Goal: Information Seeking & Learning: Learn about a topic

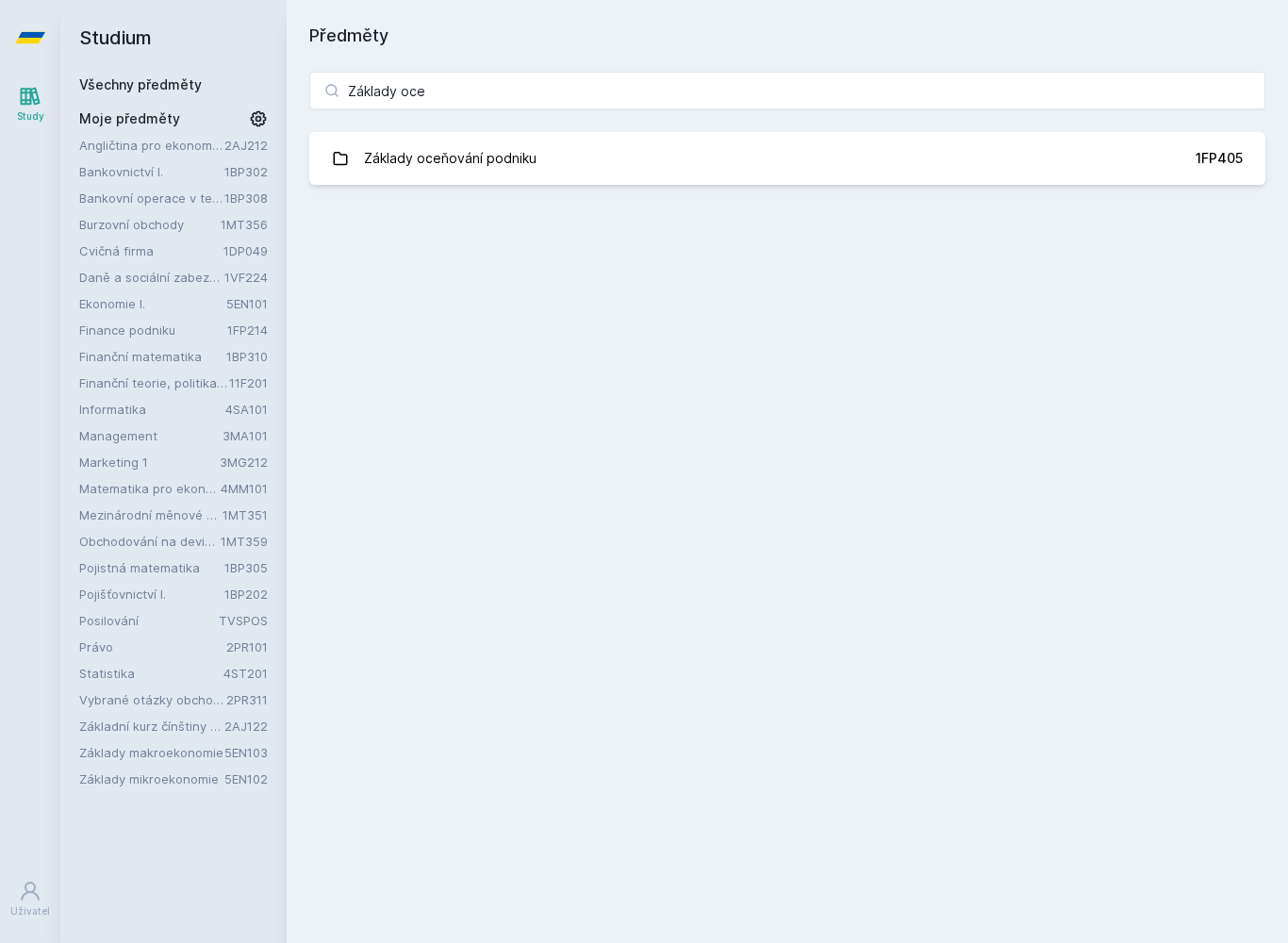
type input "Základy ocen"
click at [382, 150] on div "Základy oceňování podniku" at bounding box center [451, 158] width 173 height 38
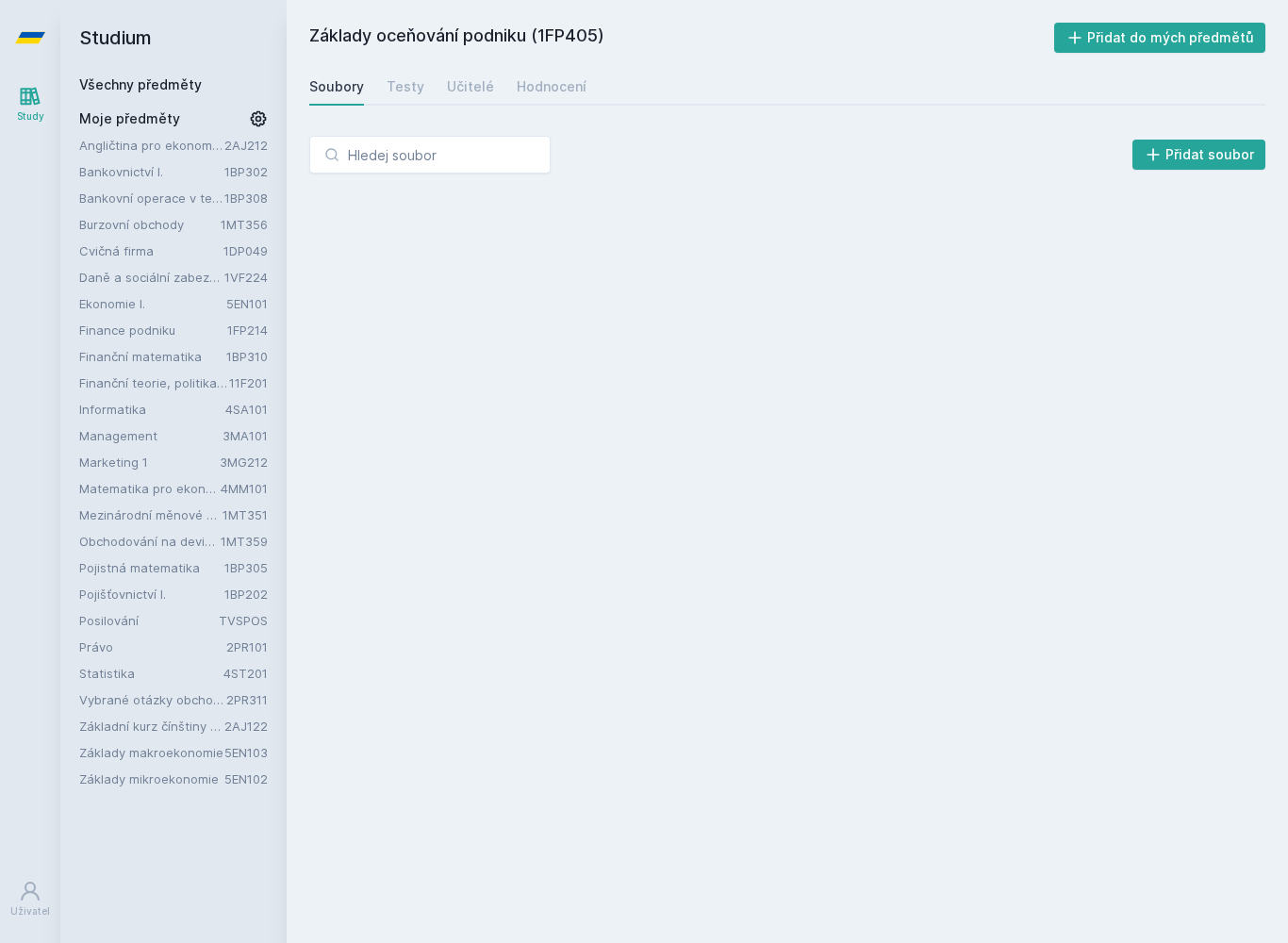
click at [538, 82] on div "Hodnocení" at bounding box center [551, 86] width 70 height 18
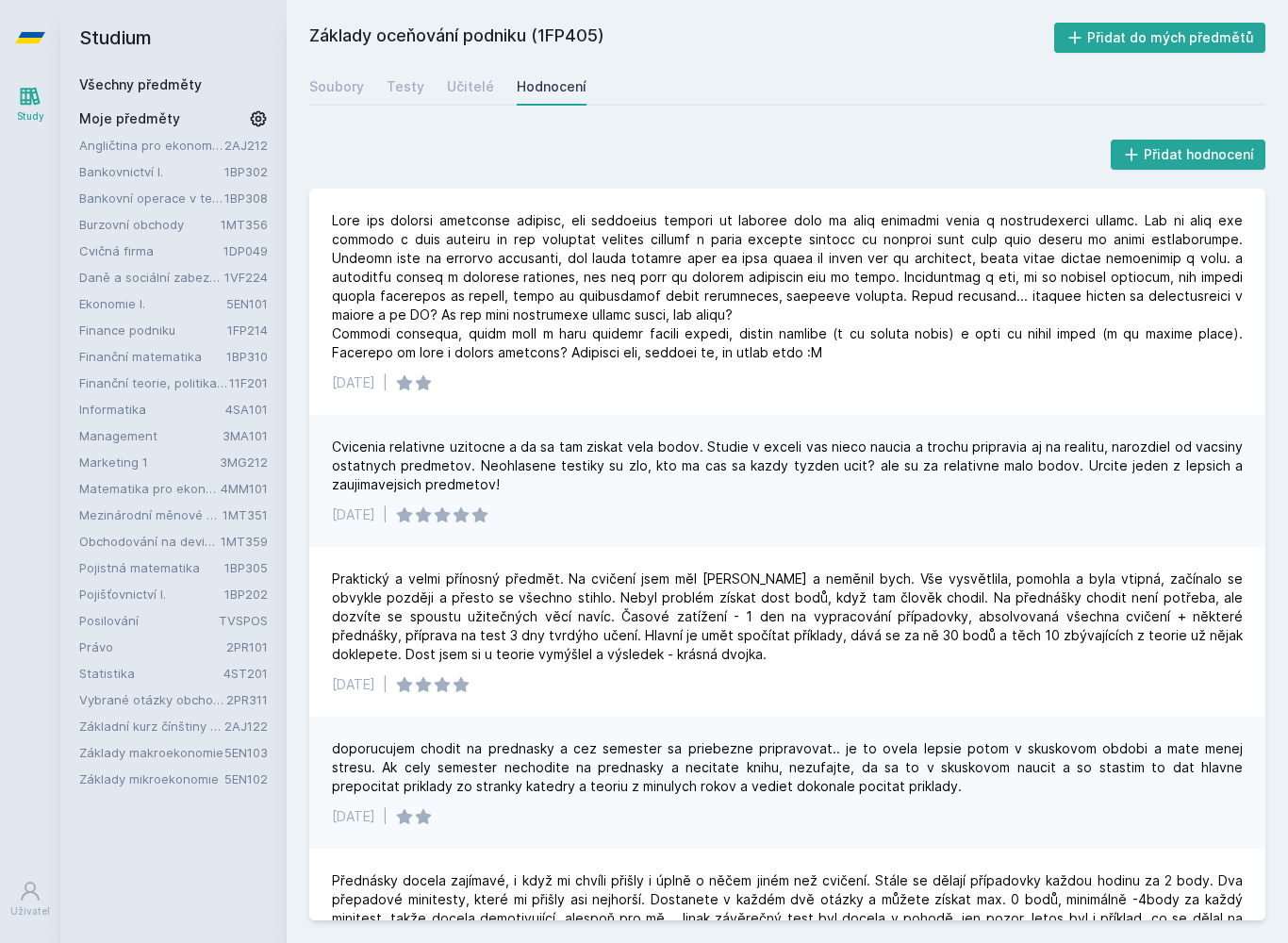
click at [28, 105] on icon at bounding box center [30, 97] width 19 height 17
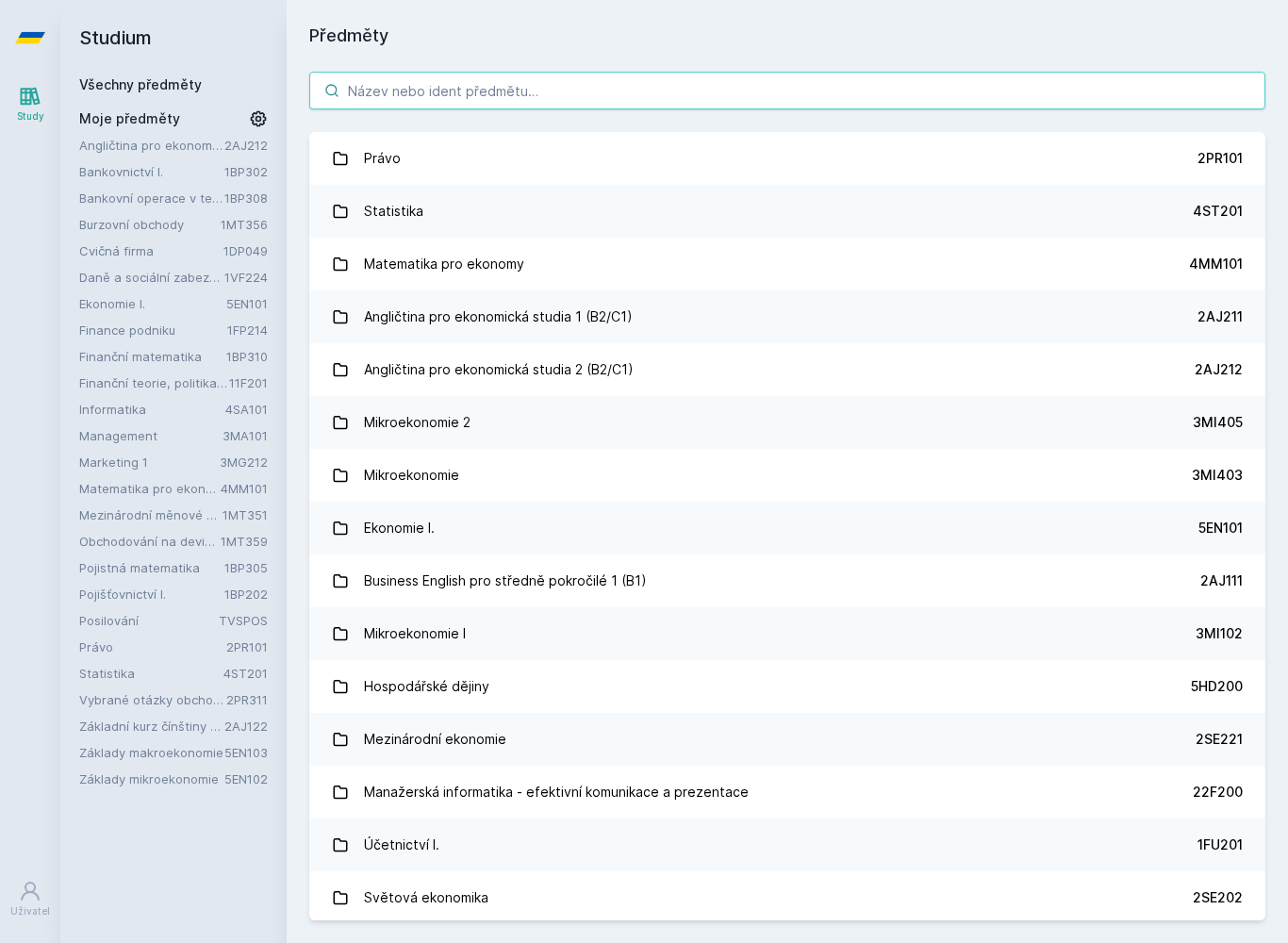
click at [388, 96] on input "search" at bounding box center [787, 90] width 957 height 38
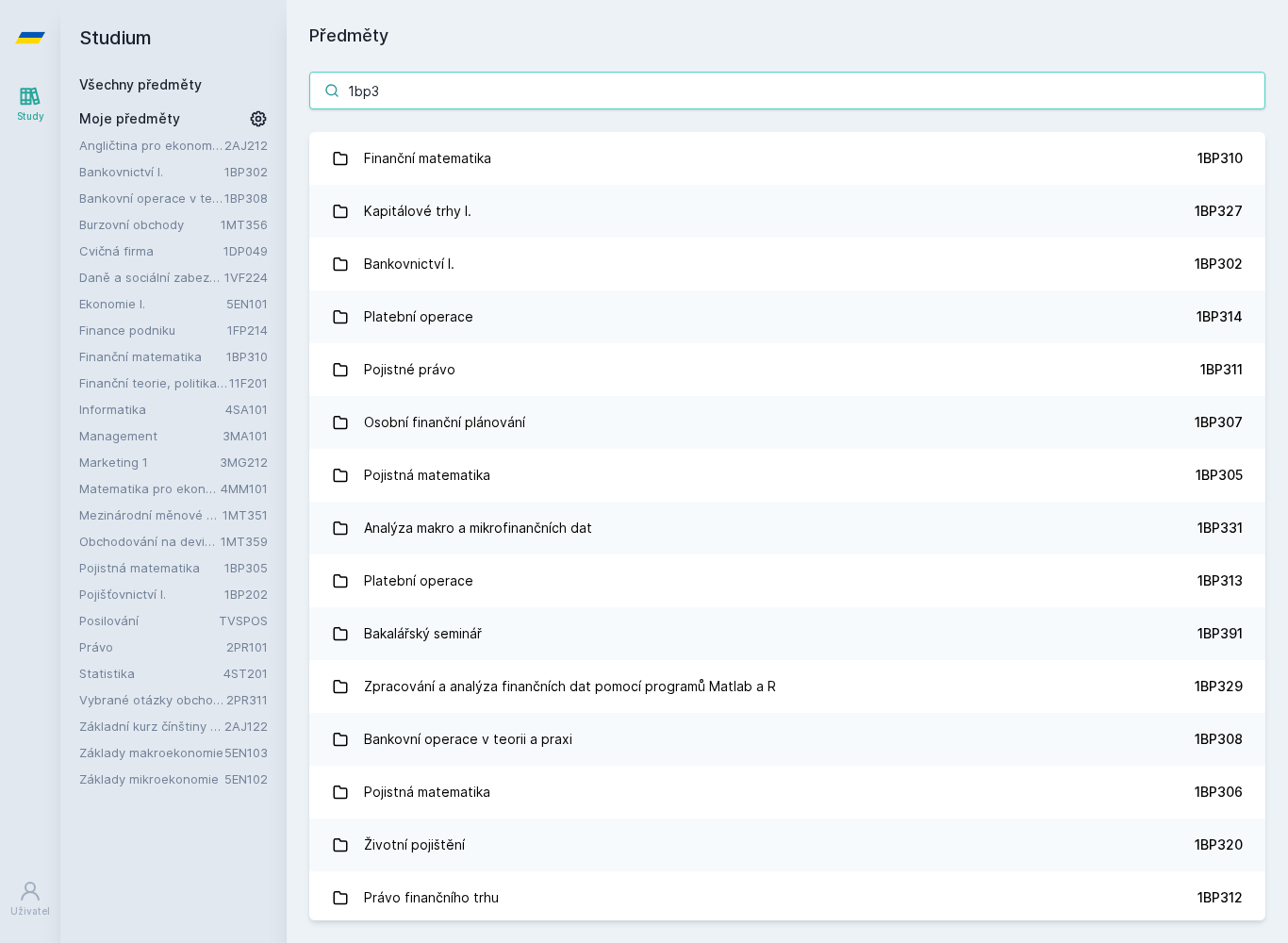
type input "1bp30"
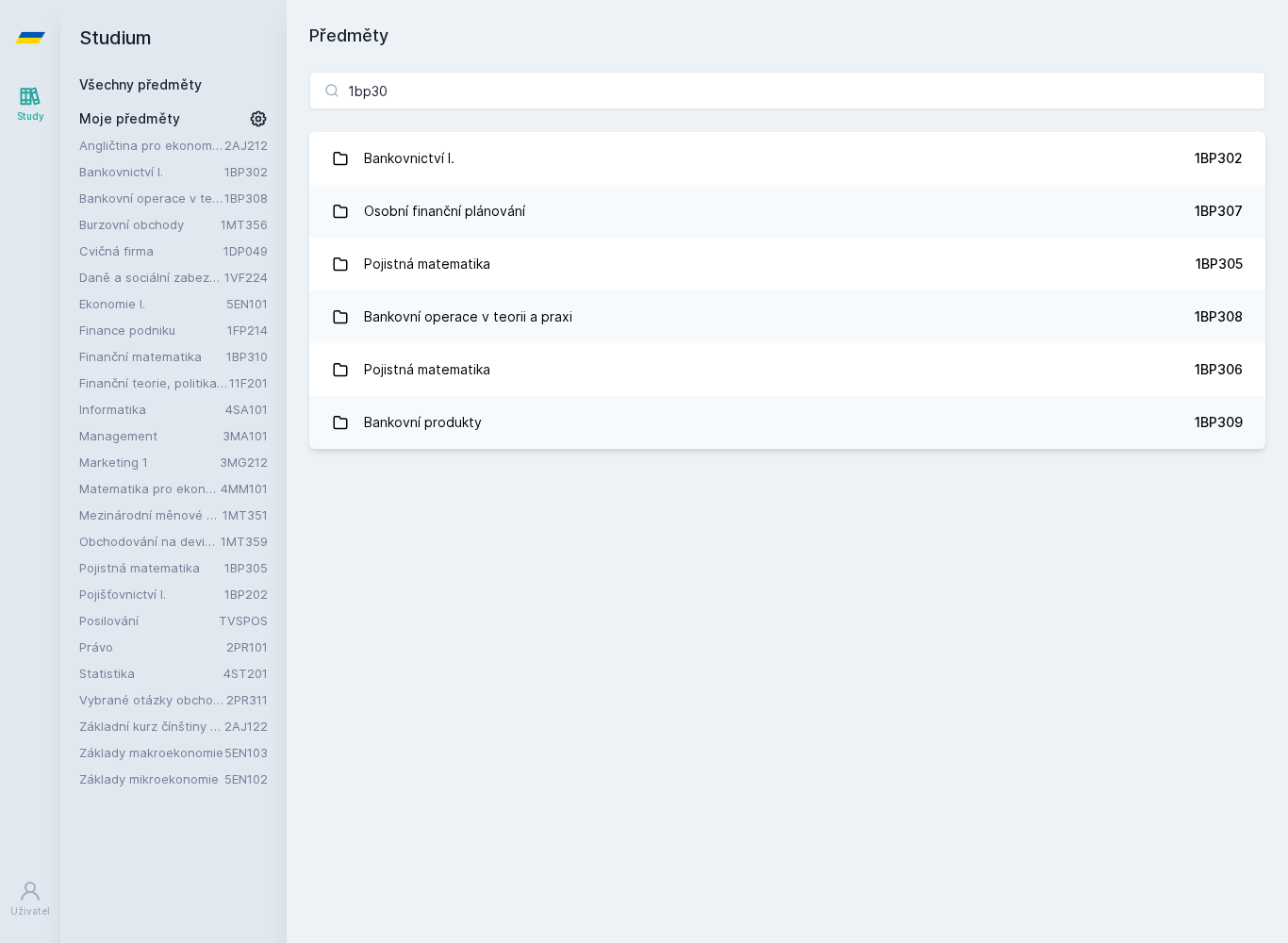
click at [628, 271] on link "Pojistná matematika 1BP305" at bounding box center [787, 264] width 957 height 52
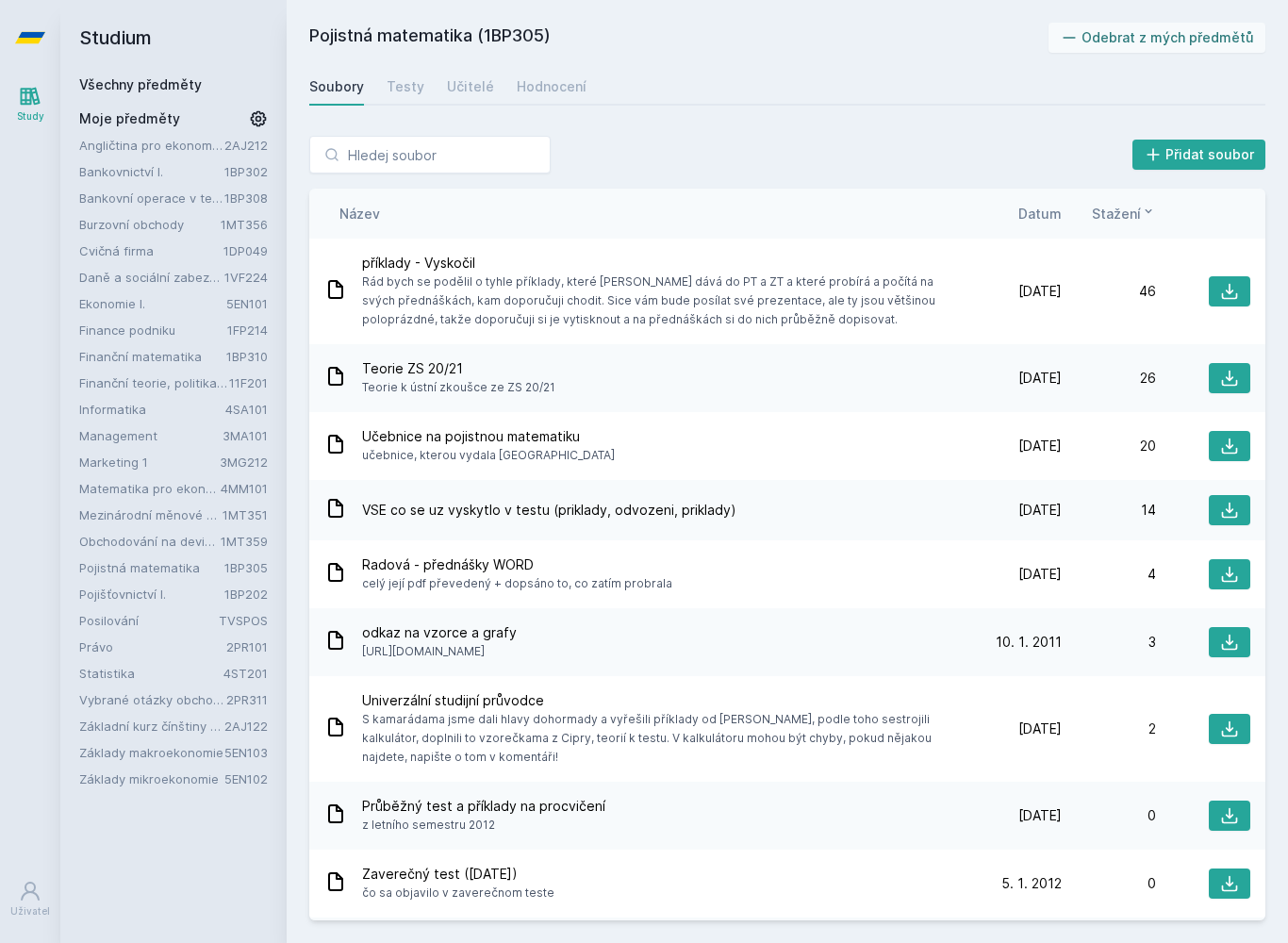
click at [518, 102] on link "Hodnocení" at bounding box center [551, 86] width 70 height 38
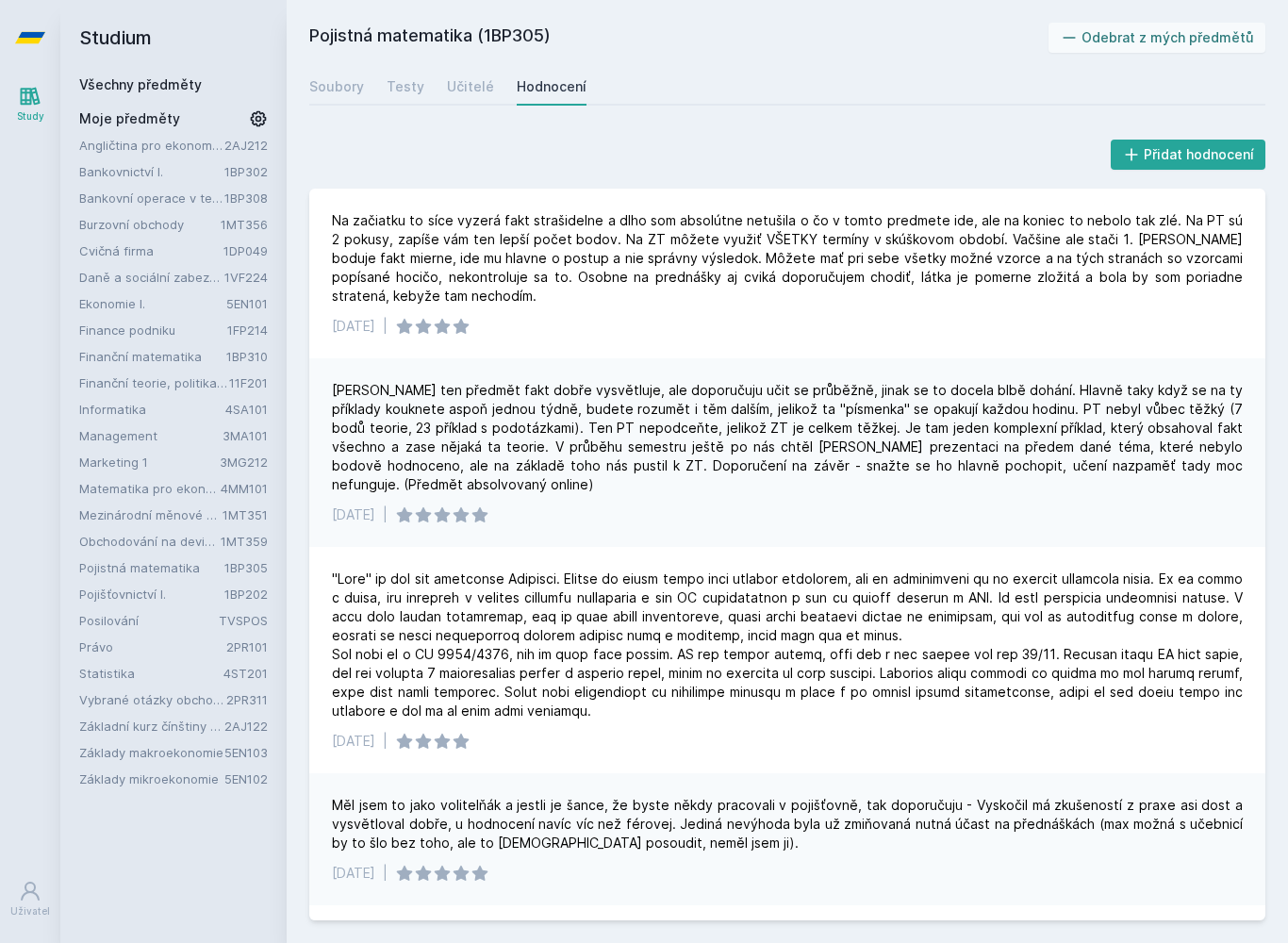
click at [358, 76] on link "Soubory" at bounding box center [336, 86] width 54 height 38
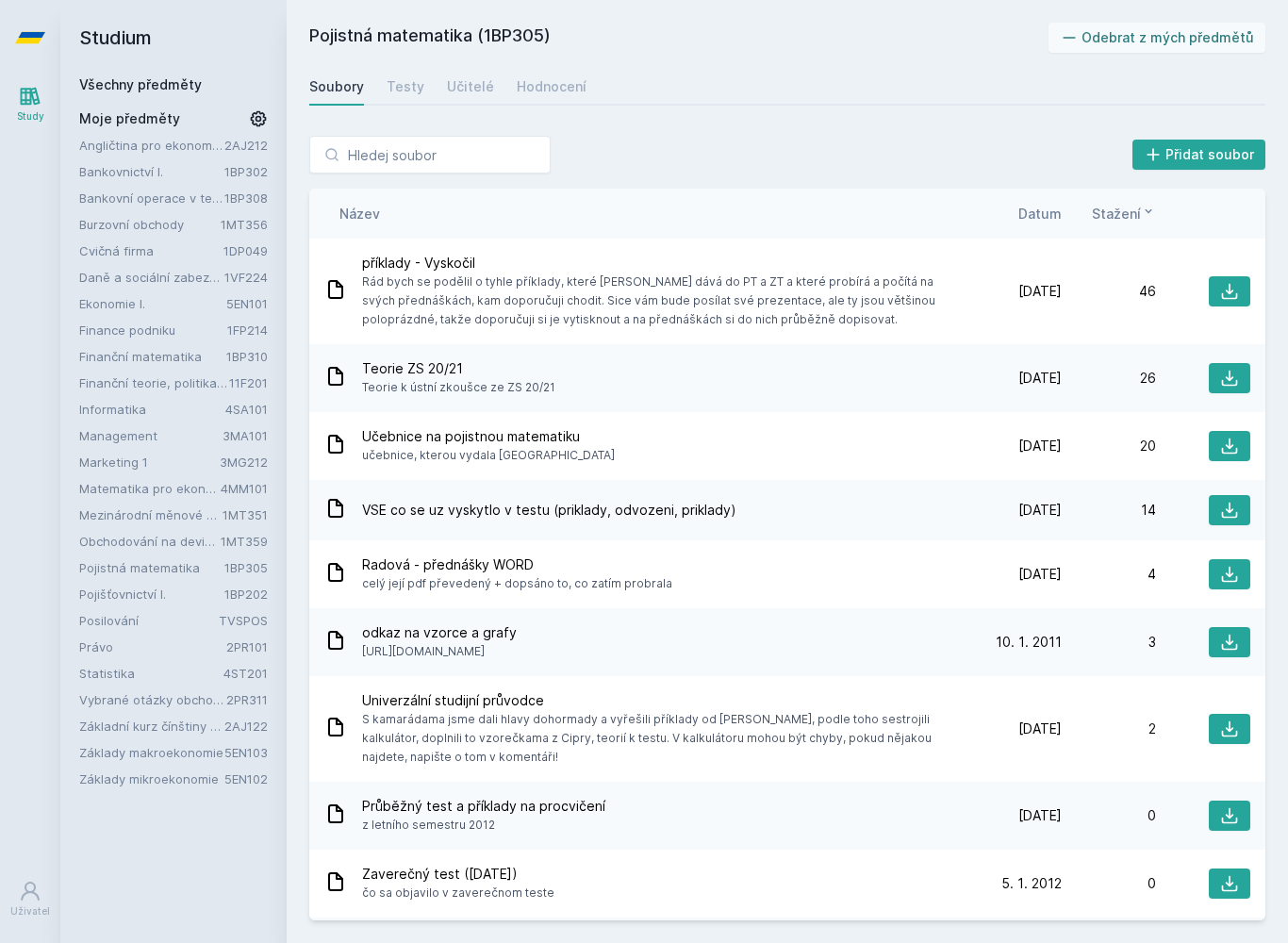
click at [28, 40] on icon at bounding box center [30, 38] width 30 height 12
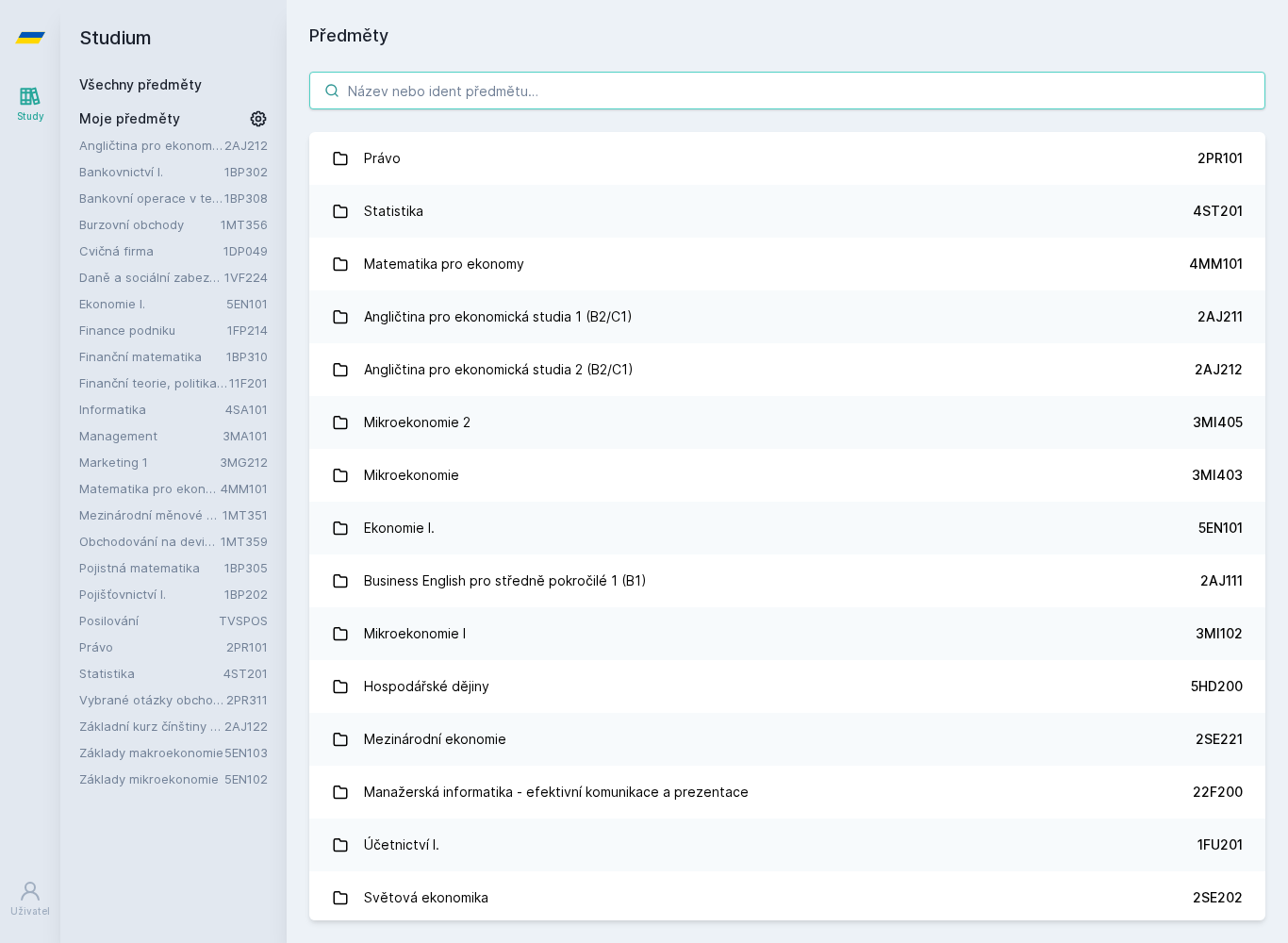
click at [393, 94] on input "search" at bounding box center [787, 90] width 957 height 38
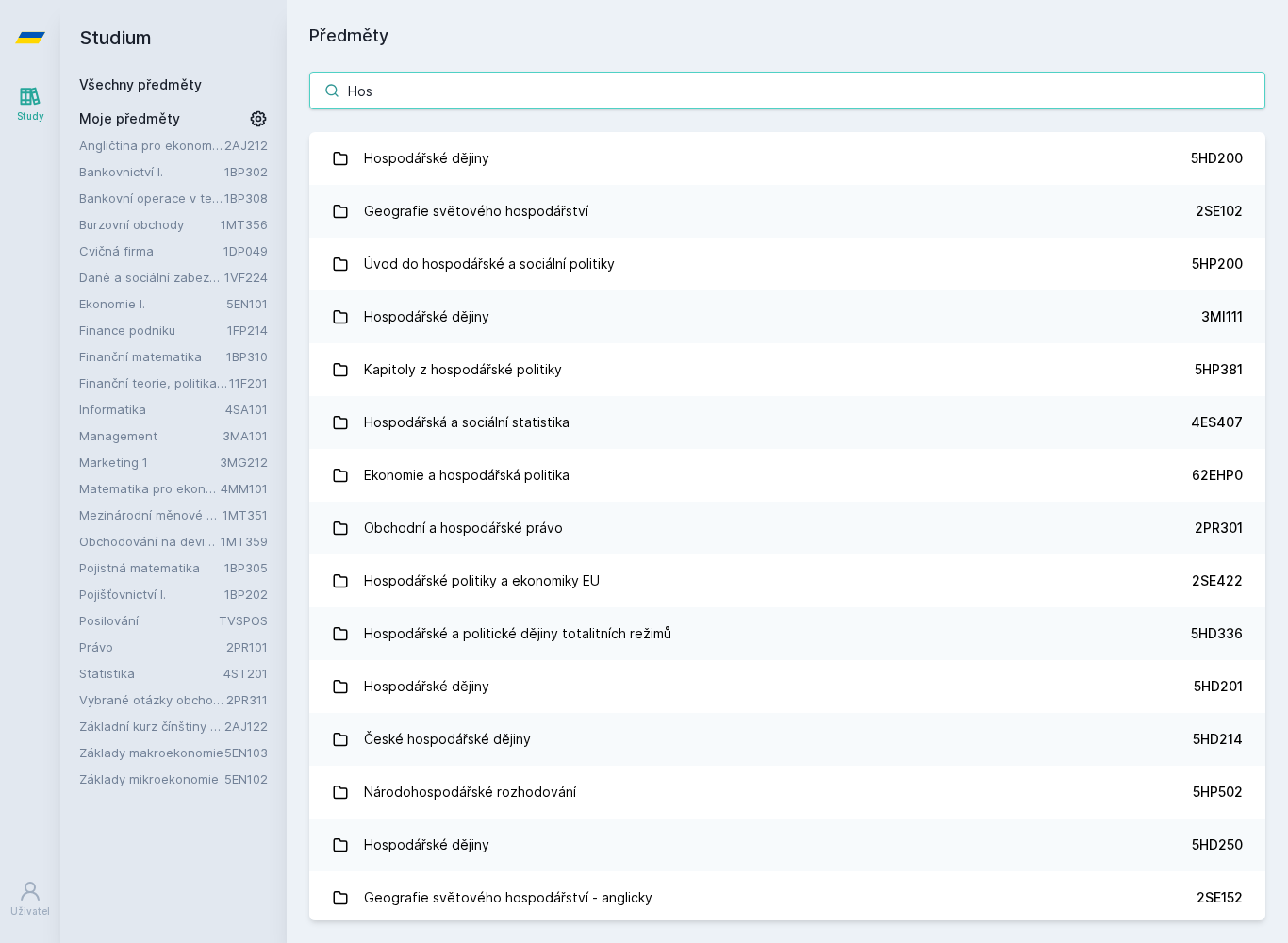
type input "Hosp"
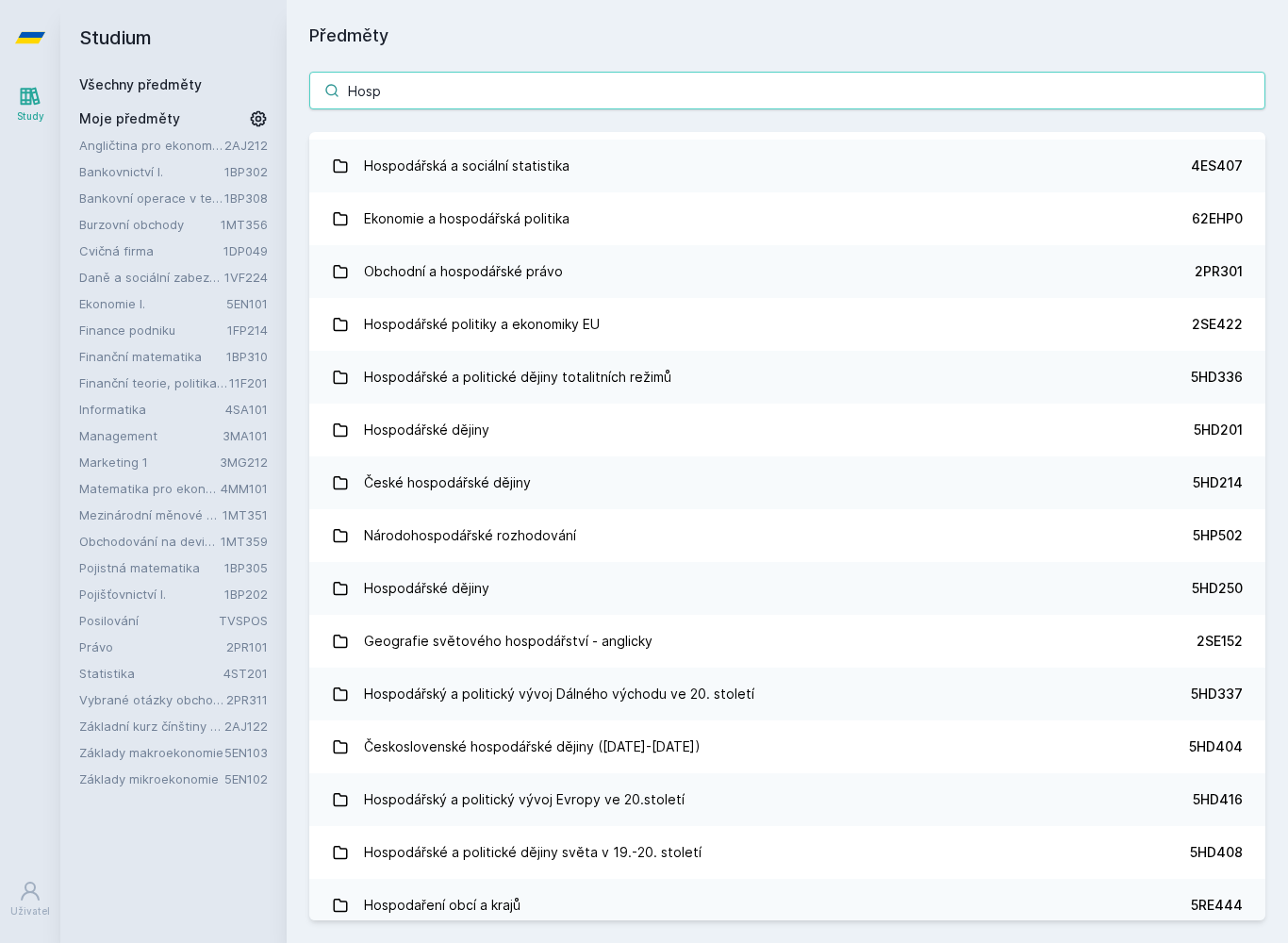
scroll to position [259, 0]
click at [630, 157] on link "Hospodářská a sociální statistika 4ES407" at bounding box center [787, 164] width 957 height 52
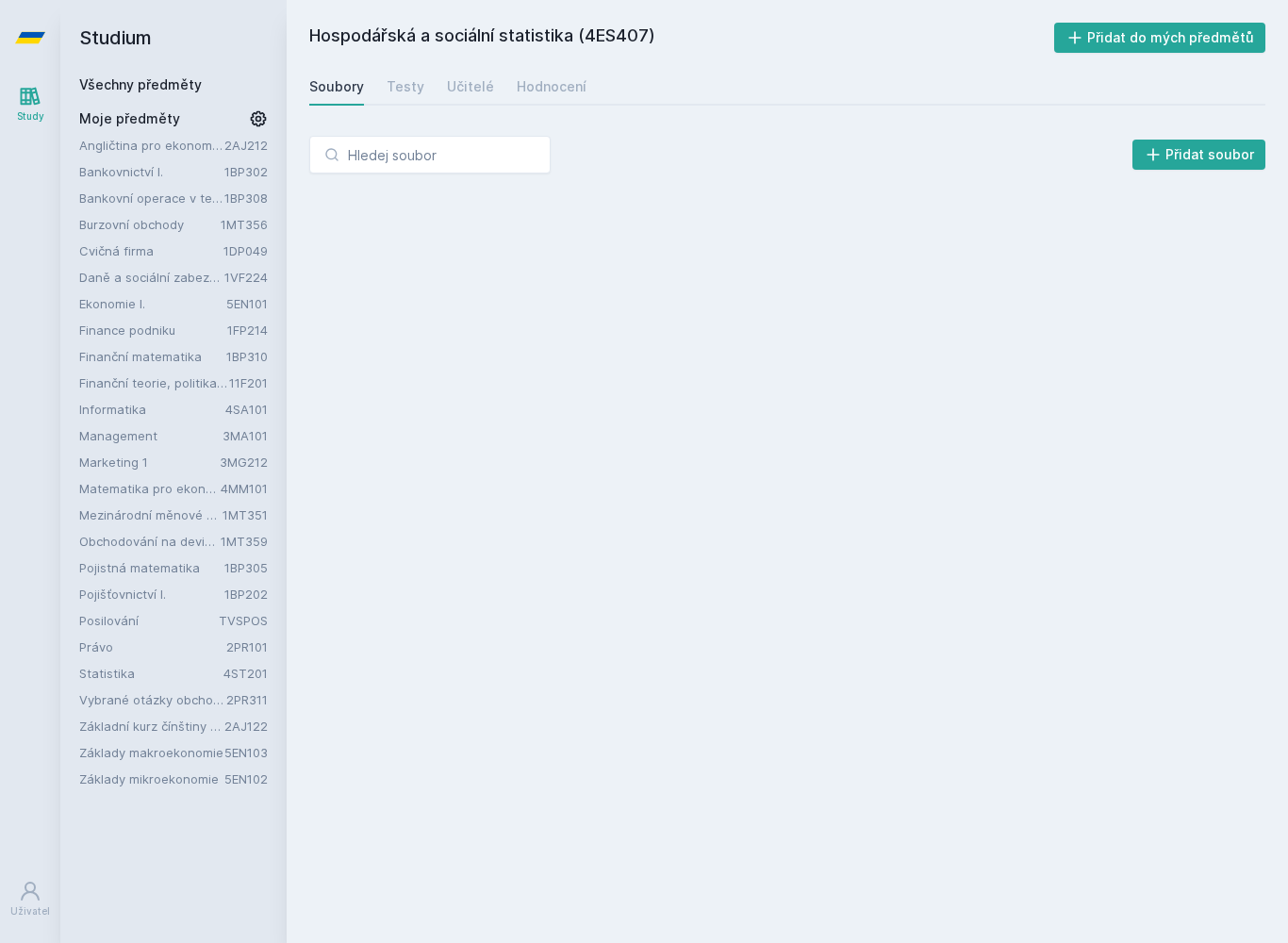
click at [26, 37] on icon at bounding box center [30, 38] width 30 height 12
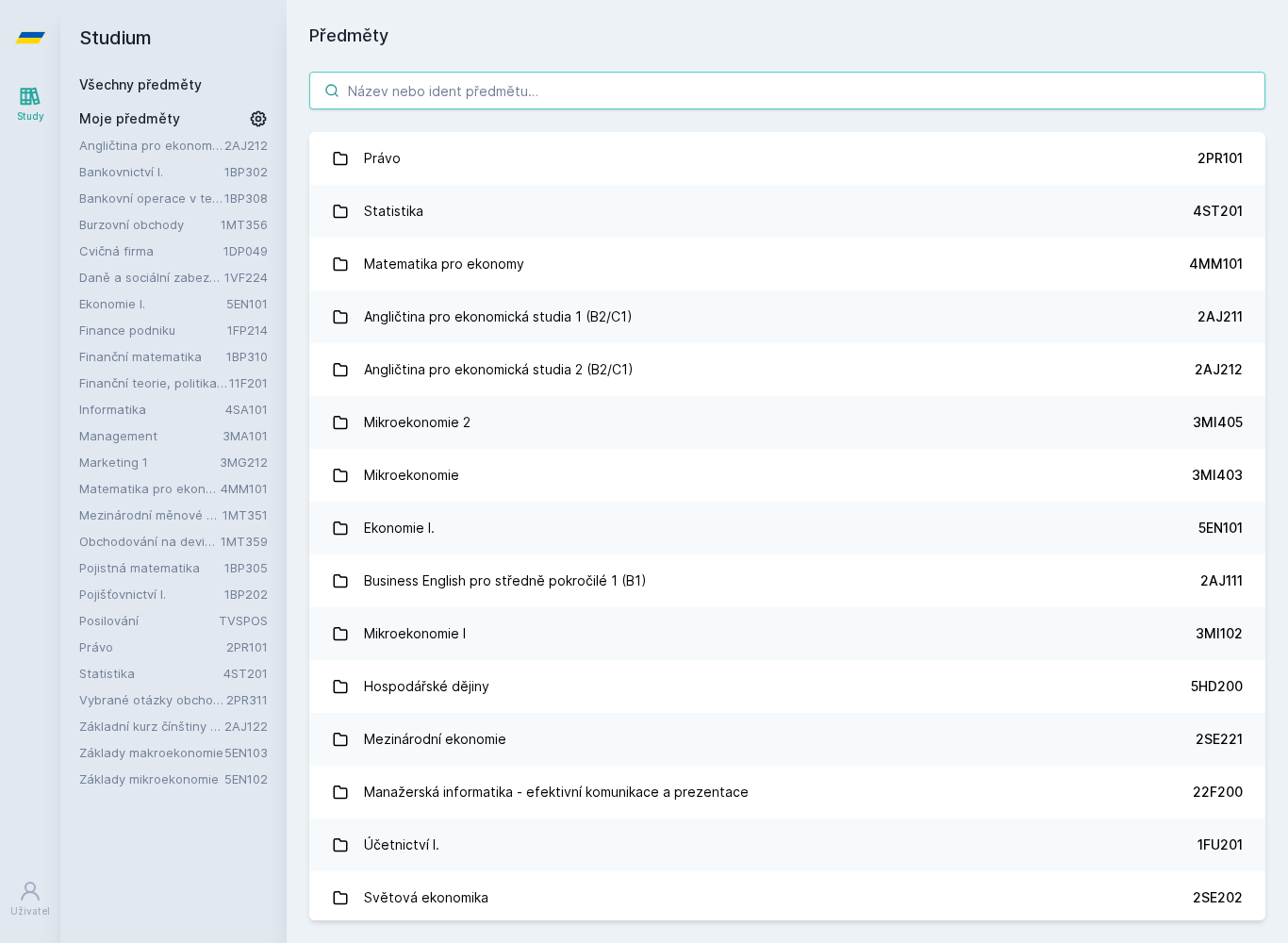
click at [398, 101] on input "search" at bounding box center [787, 90] width 957 height 38
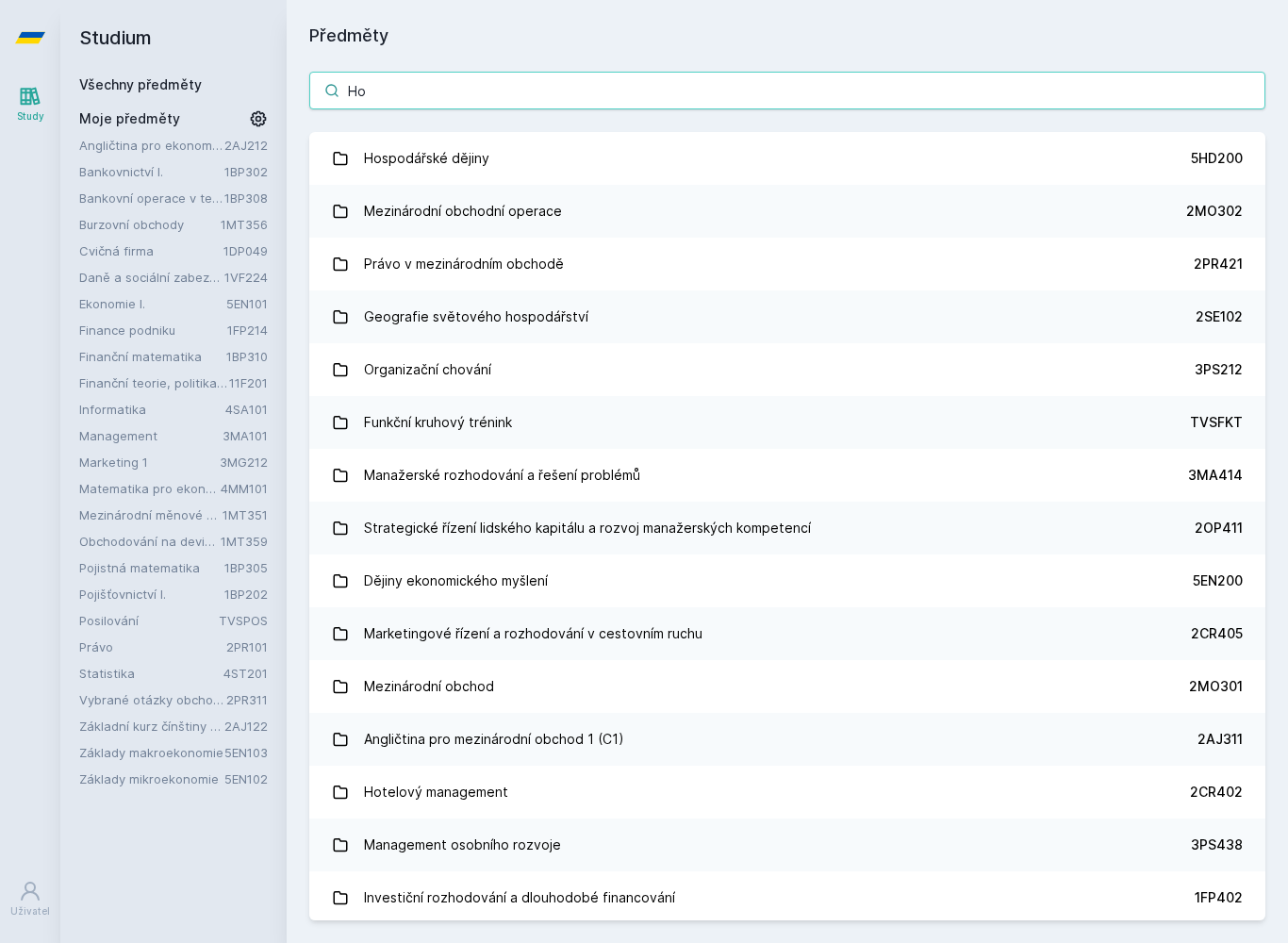
type input "Ho"
click at [552, 165] on link "Hospodářské dějiny 5HD200" at bounding box center [787, 158] width 957 height 52
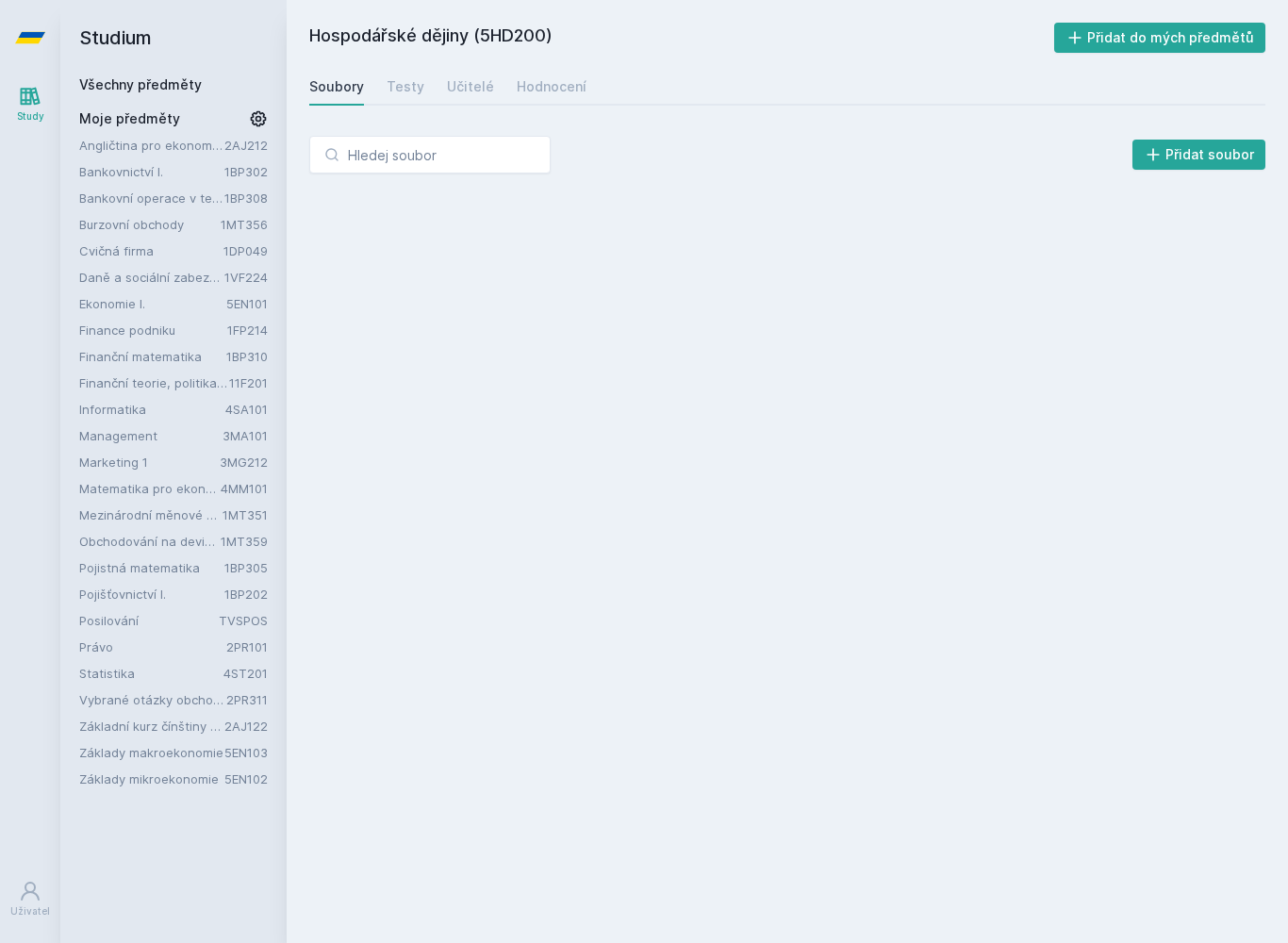
click at [541, 80] on div "Hodnocení" at bounding box center [551, 86] width 70 height 18
